Goal: Task Accomplishment & Management: Use online tool/utility

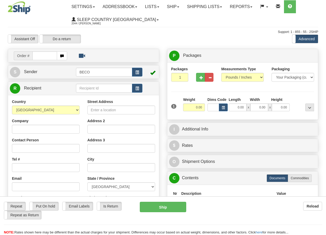
click at [179, 7] on span at bounding box center [178, 6] width 2 height 1
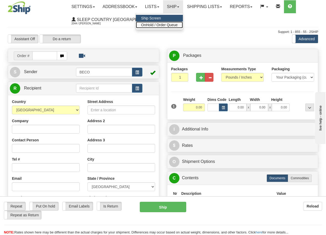
click at [173, 24] on span "OnHold / Order Queue" at bounding box center [159, 25] width 37 height 4
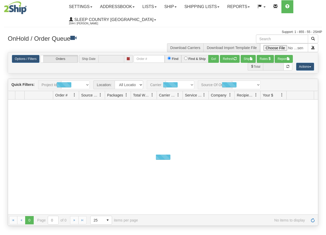
type input "[DATE]"
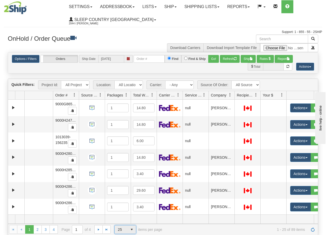
click at [132, 228] on span "select" at bounding box center [131, 229] width 8 height 8
click at [123, 220] on span "100" at bounding box center [120, 220] width 6 height 5
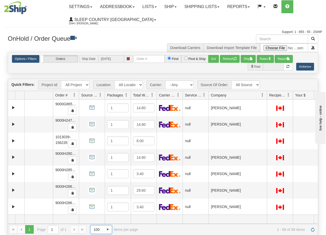
drag, startPoint x: 234, startPoint y: 96, endPoint x: 267, endPoint y: 99, distance: 33.2
click at [267, 99] on div "Aggregation Group Id Id Location Request Id Reply Id Order # Source Of Order Pa…" at bounding box center [161, 95] width 306 height 8
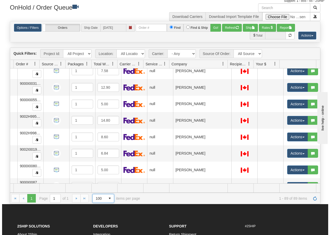
scroll to position [1356, 41]
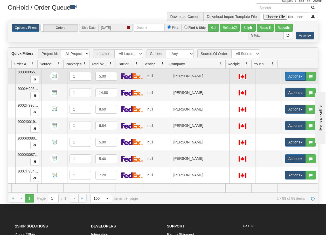
click at [298, 73] on button "Actions" at bounding box center [295, 76] width 21 height 9
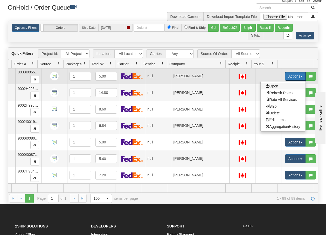
click at [269, 84] on span "Open" at bounding box center [272, 86] width 12 height 4
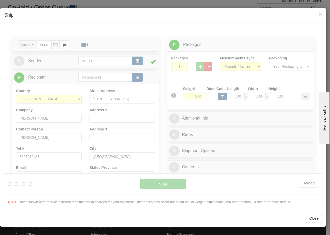
scroll to position [0, 0]
type input "13:33"
type input "16:00"
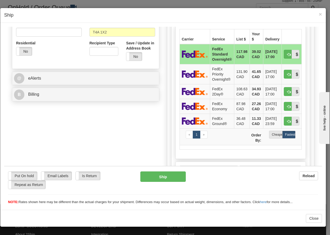
scroll to position [176, 0]
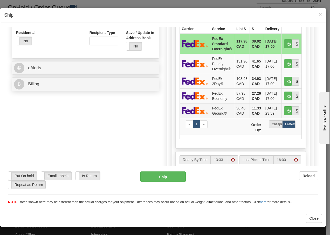
click at [217, 112] on td "FedEx Ground®" at bounding box center [222, 110] width 24 height 15
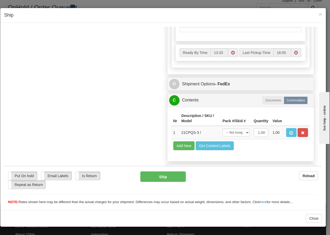
scroll to position [294, 0]
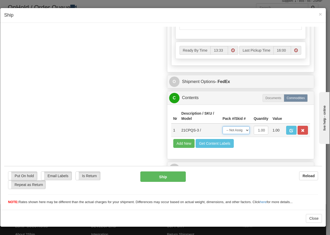
drag, startPoint x: 240, startPoint y: 131, endPoint x: 240, endPoint y: 134, distance: 3.4
click at [240, 131] on select "-- Not Assigned -- Package 1" at bounding box center [235, 130] width 27 height 8
select select "0"
click at [222, 126] on select "-- Not Assigned -- Package 1" at bounding box center [235, 130] width 27 height 8
click at [161, 178] on button "Ship" at bounding box center [162, 176] width 45 height 10
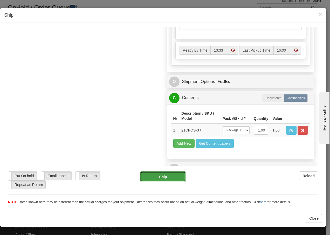
type input "92"
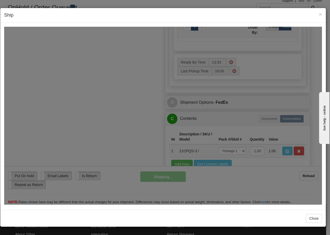
scroll to position [315, 0]
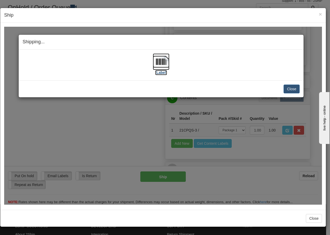
click at [158, 61] on img at bounding box center [161, 61] width 17 height 17
click at [294, 89] on button "Close" at bounding box center [291, 88] width 16 height 9
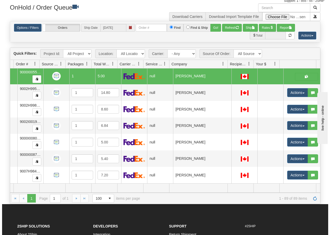
scroll to position [0, 38]
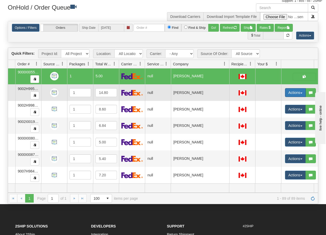
click at [300, 90] on button "Actions" at bounding box center [295, 92] width 21 height 9
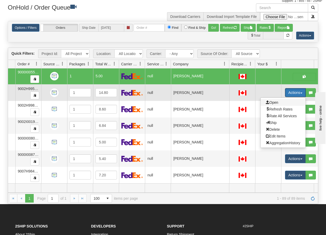
click at [276, 100] on span "Open" at bounding box center [272, 102] width 12 height 4
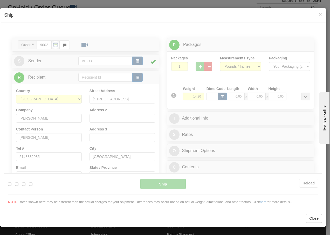
scroll to position [0, 0]
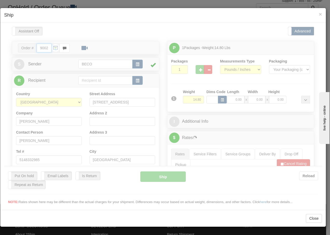
type input "13:34"
type input "16:00"
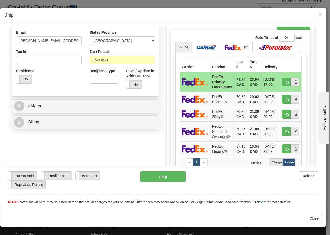
scroll to position [159, 0]
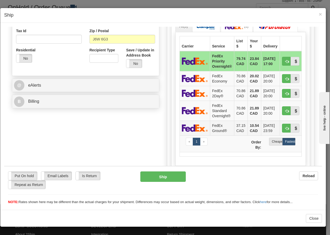
click at [210, 123] on td "FedEx Ground®" at bounding box center [222, 127] width 24 height 15
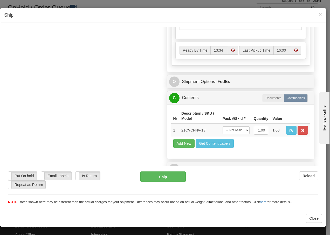
scroll to position [294, 0]
click at [236, 131] on select "-- Not Assigned -- Package 1" at bounding box center [235, 130] width 27 height 8
select select "0"
click at [222, 126] on select "-- Not Assigned -- Package 1" at bounding box center [235, 130] width 27 height 8
click at [167, 175] on button "Ship" at bounding box center [162, 176] width 45 height 10
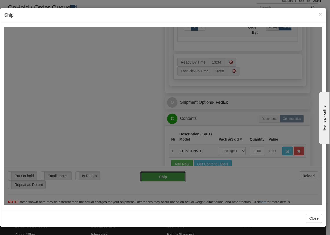
type input "92"
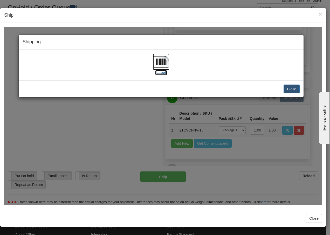
click at [160, 61] on img at bounding box center [161, 61] width 17 height 17
click at [290, 89] on button "Close" at bounding box center [291, 88] width 16 height 9
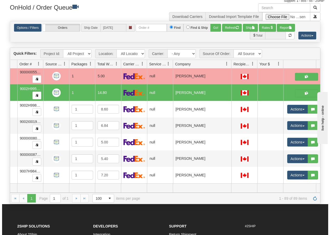
scroll to position [0, 38]
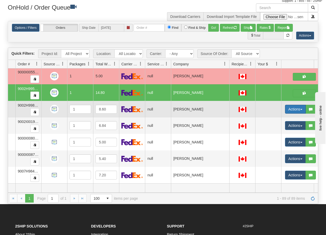
click at [301, 109] on span "button" at bounding box center [301, 109] width 2 height 1
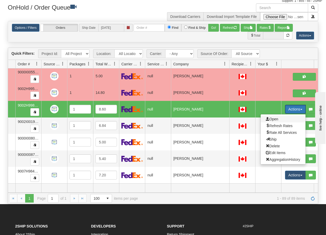
click at [274, 117] on span "Open" at bounding box center [272, 119] width 12 height 4
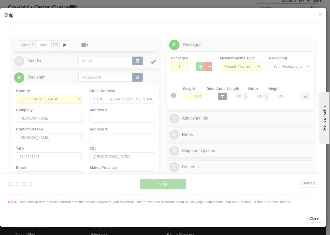
scroll to position [0, 0]
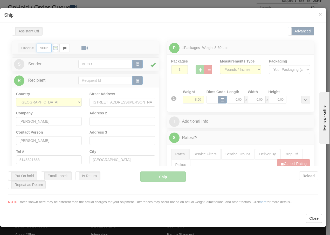
type input "13:34"
type input "16:00"
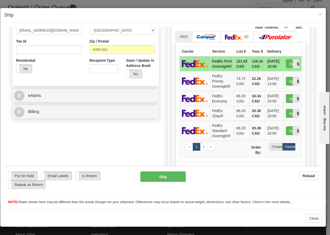
scroll to position [166, 0]
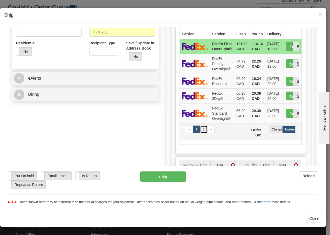
click at [202, 133] on link "2" at bounding box center [204, 129] width 8 height 8
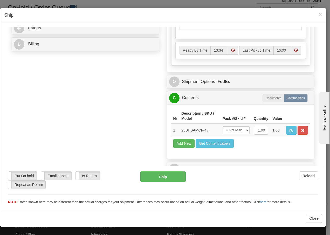
scroll to position [225, 0]
click at [236, 130] on select "-- Not Assigned -- Package 1" at bounding box center [235, 130] width 27 height 8
select select "0"
click at [222, 126] on select "-- Not Assigned -- Package 1" at bounding box center [235, 130] width 27 height 8
click at [153, 178] on button "Ship" at bounding box center [162, 176] width 45 height 10
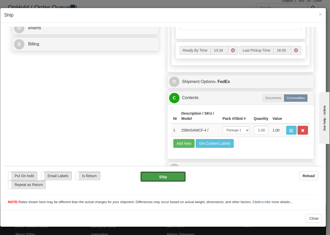
type input "92"
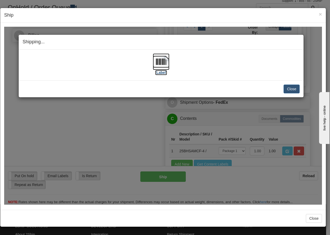
click at [163, 62] on img at bounding box center [161, 61] width 17 height 17
click at [293, 88] on button "Close" at bounding box center [291, 88] width 16 height 9
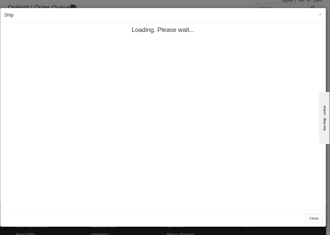
scroll to position [0, 0]
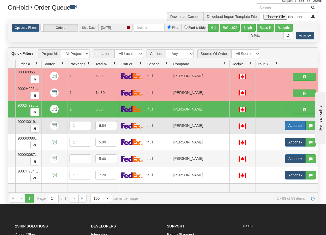
click at [303, 123] on button "Actions" at bounding box center [295, 125] width 21 height 9
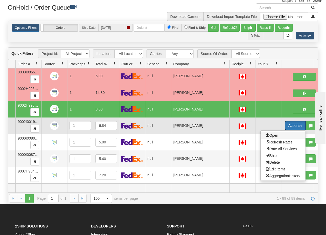
click at [277, 133] on span "Open" at bounding box center [272, 135] width 12 height 4
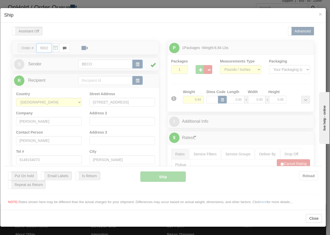
type input "13:35"
type input "16:00"
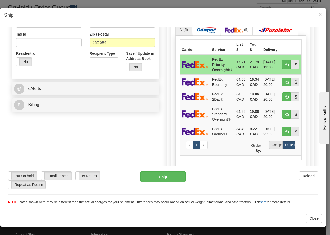
scroll to position [159, 0]
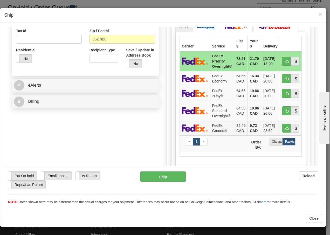
click at [214, 126] on td "FedEx Ground®" at bounding box center [222, 127] width 24 height 15
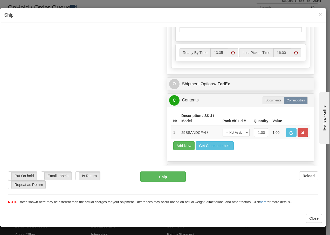
scroll to position [294, 0]
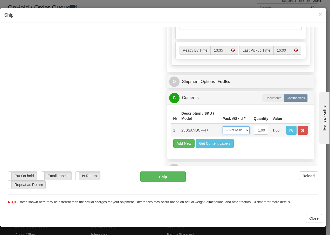
click at [241, 132] on select "-- Not Assigned -- Package 1" at bounding box center [235, 130] width 27 height 8
select select "0"
click at [222, 126] on select "-- Not Assigned -- Package 1" at bounding box center [235, 130] width 27 height 8
click at [163, 179] on button "Ship" at bounding box center [162, 176] width 45 height 10
type input "92"
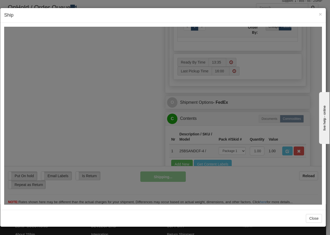
scroll to position [315, 0]
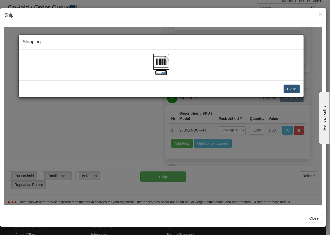
click at [167, 62] on img at bounding box center [161, 61] width 17 height 17
click at [290, 86] on button "Close" at bounding box center [291, 88] width 16 height 9
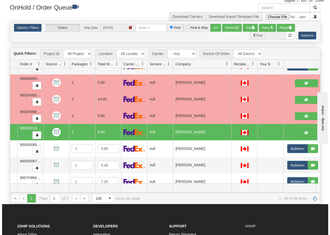
scroll to position [1356, 38]
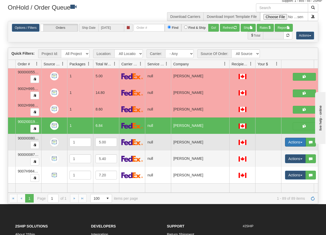
click at [301, 142] on span "button" at bounding box center [301, 142] width 2 height 1
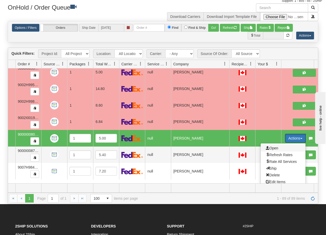
click at [270, 147] on span "Open" at bounding box center [272, 148] width 12 height 4
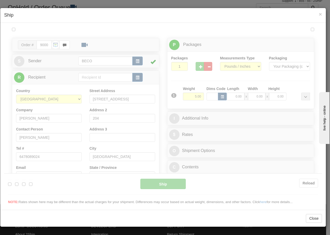
scroll to position [0, 0]
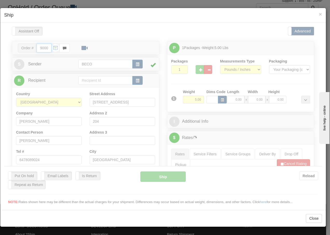
type input "13:36"
type input "16:00"
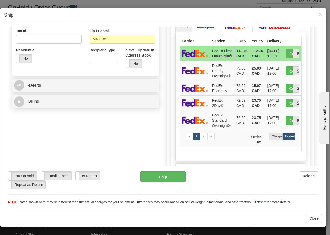
scroll to position [169, 0]
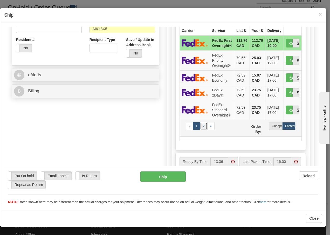
click at [202, 130] on link "2" at bounding box center [204, 126] width 8 height 8
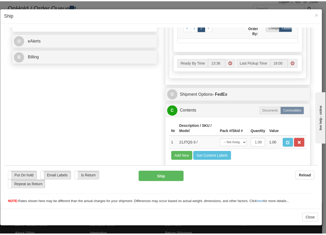
scroll to position [225, 0]
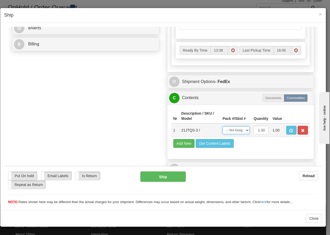
click at [240, 130] on select "-- Not Assigned -- Package 1" at bounding box center [235, 130] width 27 height 8
select select "0"
click at [222, 126] on select "-- Not Assigned -- Package 1" at bounding box center [235, 130] width 27 height 8
click at [165, 177] on button "Ship" at bounding box center [162, 176] width 45 height 10
type input "92"
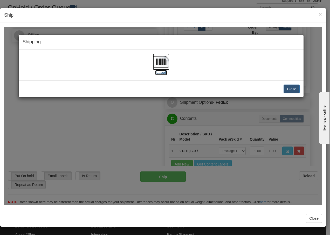
click at [162, 61] on img at bounding box center [161, 61] width 17 height 17
click at [293, 89] on button "Close" at bounding box center [291, 88] width 16 height 9
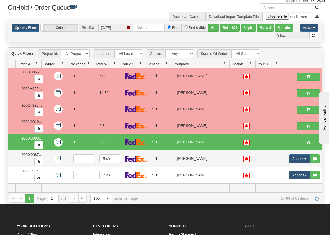
scroll to position [0, 0]
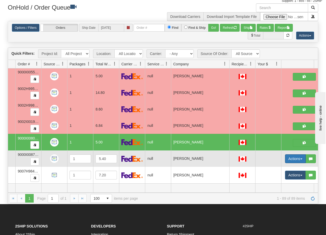
click at [301, 158] on span "button" at bounding box center [301, 158] width 2 height 1
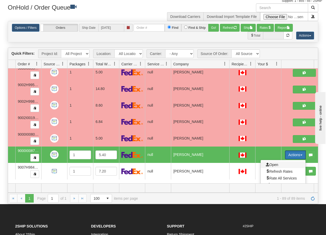
click at [274, 164] on span "Open" at bounding box center [272, 164] width 12 height 4
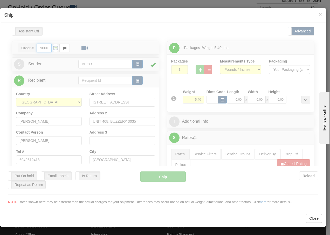
type input "13:37"
type input "16:00"
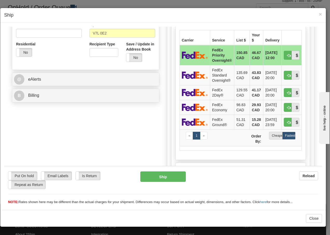
scroll to position [169, 0]
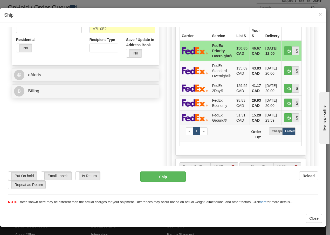
click at [213, 118] on td "FedEx Ground®" at bounding box center [222, 117] width 24 height 15
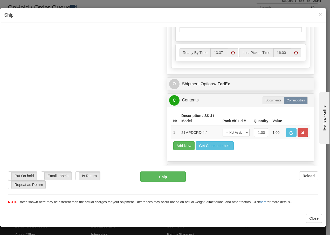
scroll to position [294, 0]
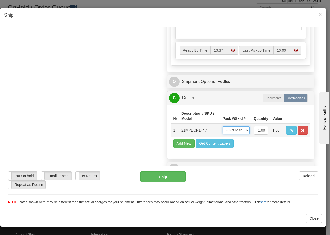
drag, startPoint x: 239, startPoint y: 131, endPoint x: 238, endPoint y: 135, distance: 3.4
click at [239, 131] on select "-- Not Assigned -- Package 1" at bounding box center [235, 130] width 27 height 8
select select "0"
click at [222, 126] on select "-- Not Assigned -- Package 1" at bounding box center [235, 130] width 27 height 8
click at [172, 180] on button "Ship" at bounding box center [162, 176] width 45 height 10
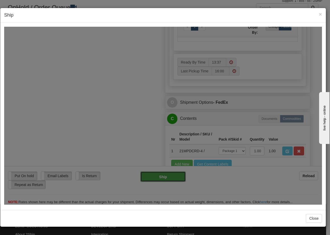
type input "92"
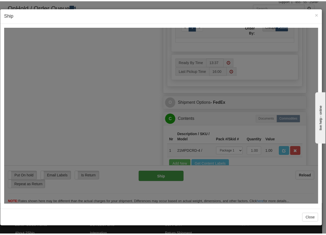
scroll to position [315, 0]
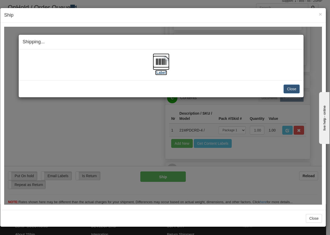
click at [160, 62] on img at bounding box center [161, 61] width 17 height 17
click at [294, 89] on button "Close" at bounding box center [291, 88] width 16 height 9
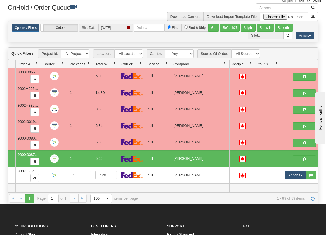
scroll to position [0, 0]
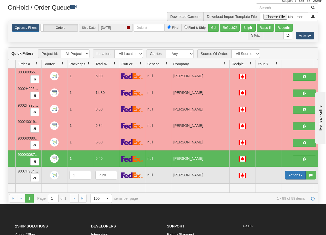
click at [300, 172] on button "Actions" at bounding box center [295, 174] width 21 height 9
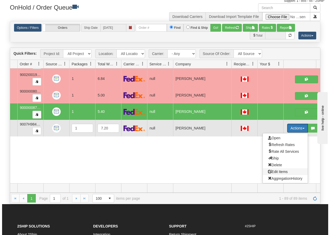
scroll to position [1402, 38]
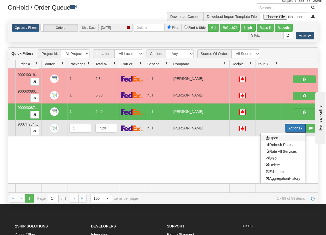
click at [273, 136] on span "Open" at bounding box center [272, 138] width 12 height 4
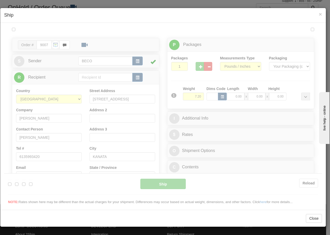
scroll to position [0, 0]
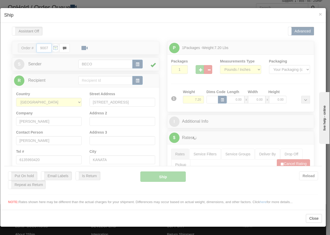
type input "13:37"
type input "16:00"
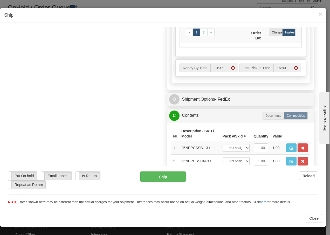
scroll to position [308, 0]
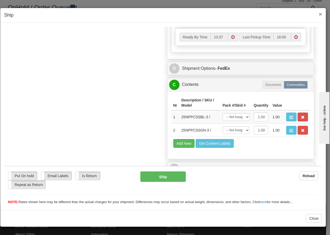
click at [320, 14] on span "×" at bounding box center [319, 14] width 3 height 6
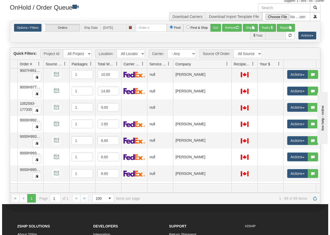
scroll to position [1200, 38]
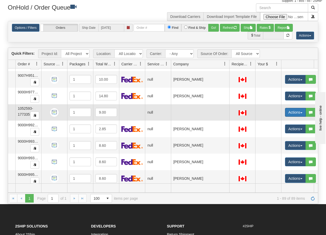
click at [301, 113] on button "Actions" at bounding box center [295, 112] width 21 height 9
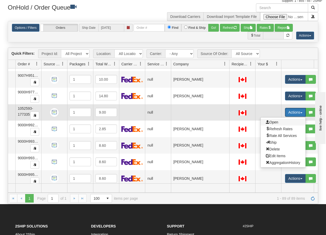
click at [274, 122] on span "Open" at bounding box center [272, 122] width 12 height 4
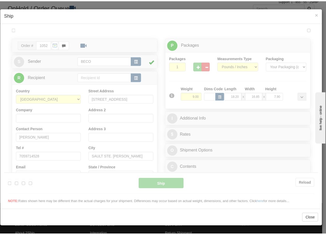
scroll to position [0, 0]
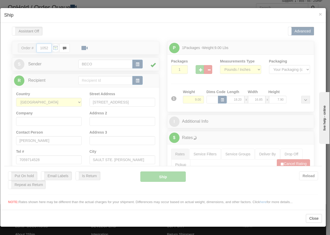
type input "13:38"
type input "16:00"
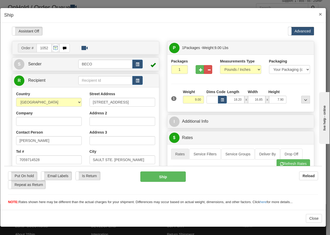
click at [321, 13] on span "×" at bounding box center [319, 14] width 3 height 6
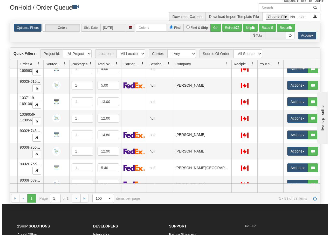
scroll to position [920, 38]
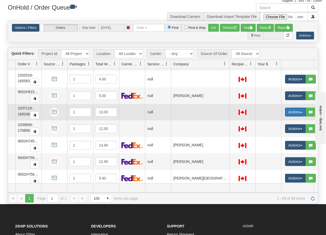
click at [303, 112] on button "Actions" at bounding box center [295, 112] width 21 height 9
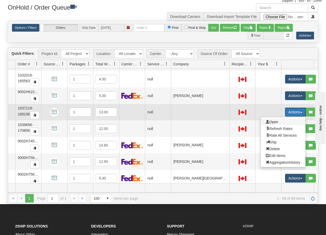
click at [274, 121] on span "Open" at bounding box center [272, 122] width 12 height 4
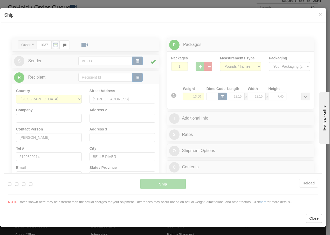
scroll to position [0, 0]
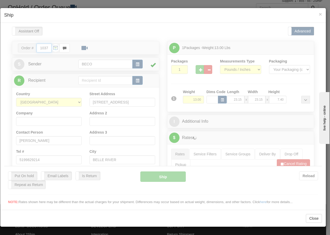
type input "13:38"
type input "16:00"
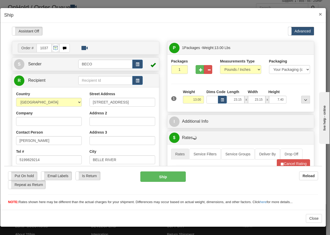
click at [321, 14] on span "×" at bounding box center [319, 14] width 3 height 6
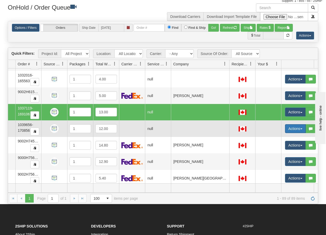
click at [301, 129] on span "button" at bounding box center [301, 128] width 2 height 1
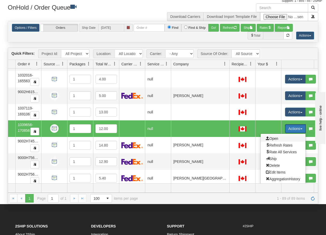
click at [274, 139] on span "Open" at bounding box center [272, 138] width 12 height 4
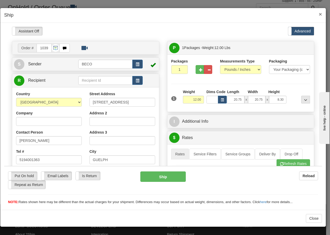
click at [320, 13] on span "×" at bounding box center [319, 14] width 3 height 6
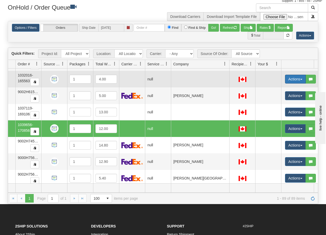
click at [300, 78] on button "Actions" at bounding box center [295, 79] width 21 height 9
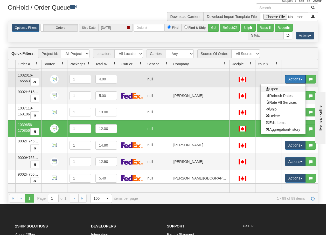
click at [273, 88] on span "Open" at bounding box center [272, 89] width 12 height 4
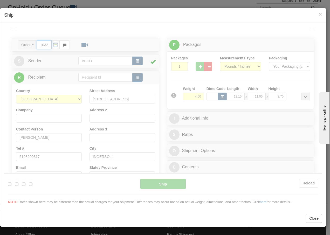
type input "13:38"
type input "16:00"
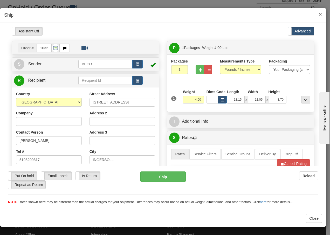
click at [321, 13] on span "×" at bounding box center [319, 14] width 3 height 6
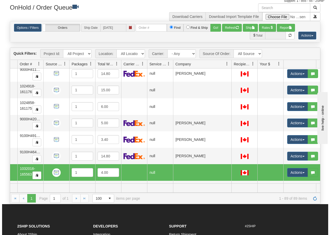
scroll to position [817, 38]
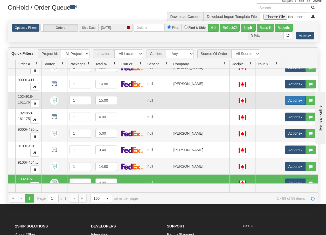
click at [302, 102] on button "Actions" at bounding box center [295, 100] width 21 height 9
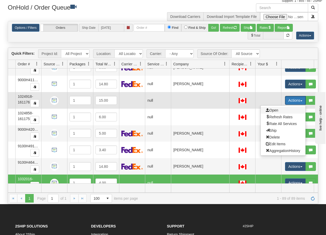
click at [273, 110] on span "Open" at bounding box center [272, 110] width 12 height 4
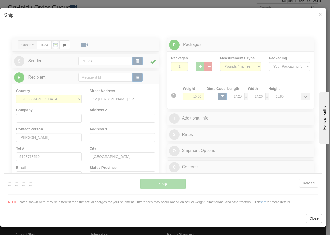
scroll to position [0, 0]
type input "13:39"
type input "16:00"
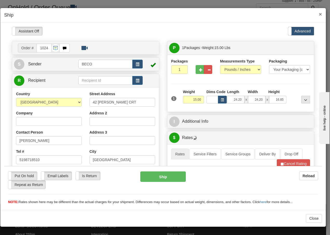
click at [321, 13] on span "×" at bounding box center [319, 14] width 3 height 6
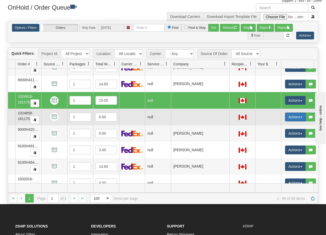
click at [302, 117] on button "Actions" at bounding box center [295, 116] width 21 height 9
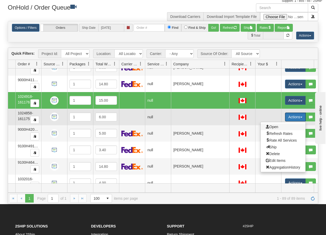
click at [275, 127] on span "Open" at bounding box center [272, 127] width 12 height 4
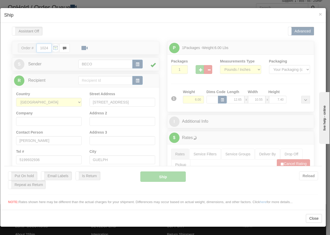
type input "13:39"
type input "16:00"
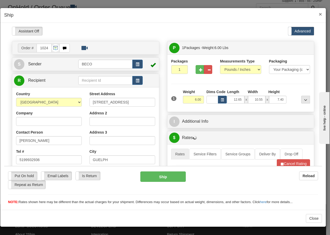
click at [318, 14] on span "×" at bounding box center [319, 14] width 3 height 6
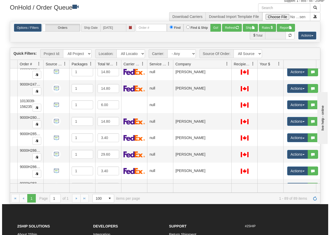
scroll to position [0, 38]
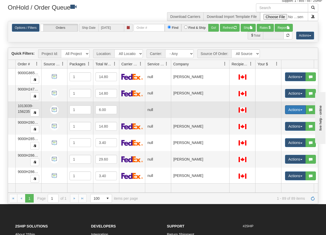
click at [302, 111] on button "Actions" at bounding box center [295, 109] width 21 height 9
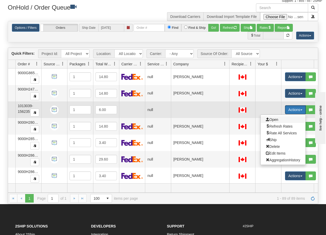
click at [274, 119] on span "Open" at bounding box center [272, 119] width 12 height 4
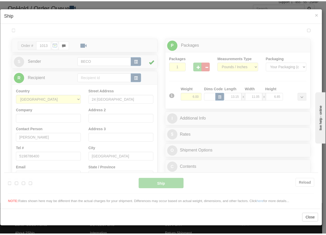
scroll to position [0, 0]
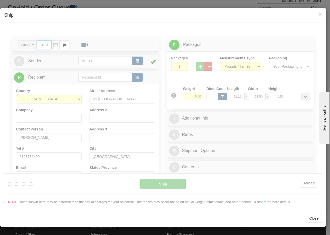
type input "13:39"
type input "16:00"
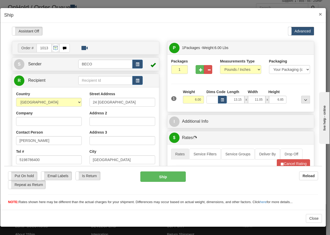
click at [321, 12] on span "×" at bounding box center [319, 14] width 3 height 6
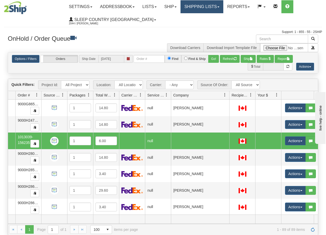
click at [213, 8] on link "Shipping lists" at bounding box center [201, 6] width 43 height 13
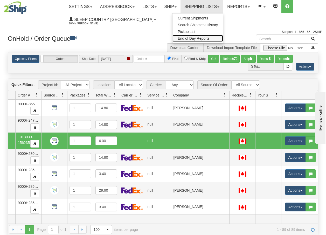
click at [198, 38] on span "End of Day Reports" at bounding box center [193, 38] width 32 height 4
